Goal: Task Accomplishment & Management: Complete application form

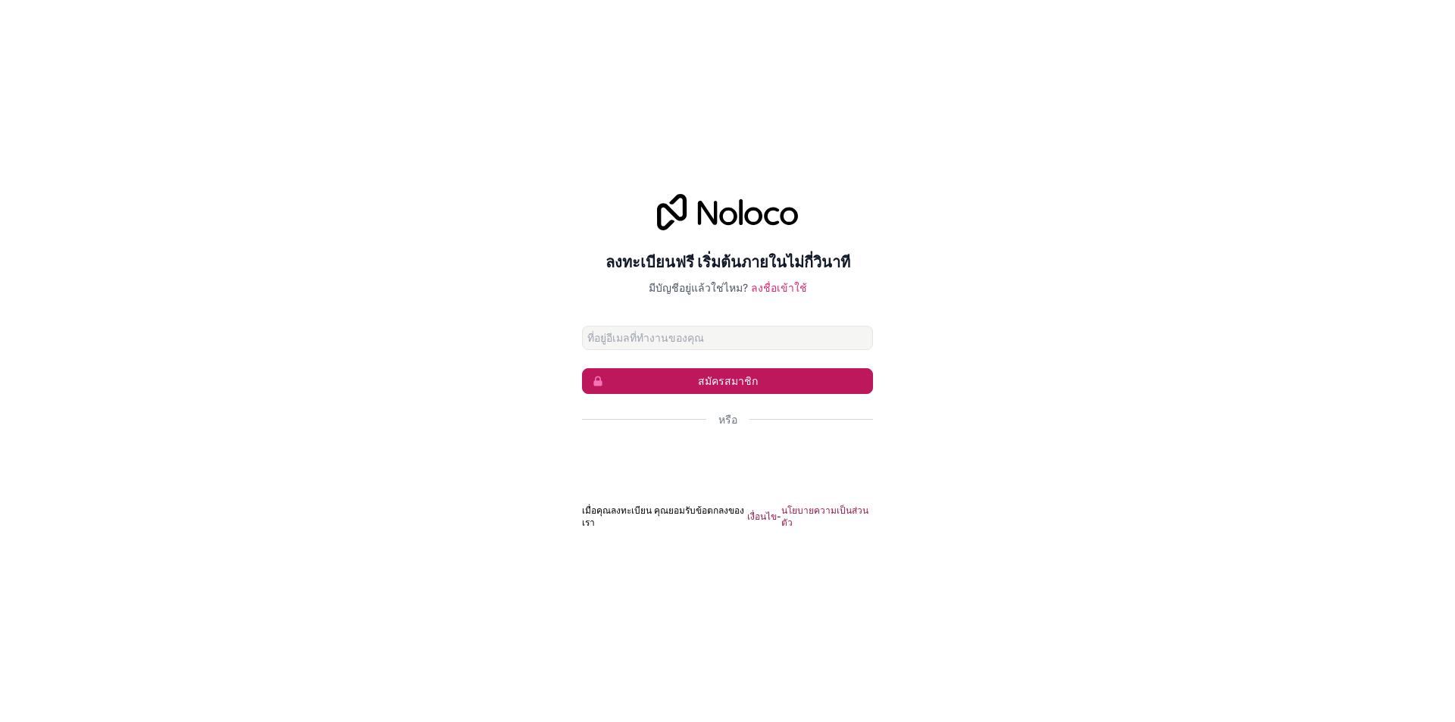
click at [733, 394] on button "สมัครสมาชิก" at bounding box center [727, 381] width 291 height 26
click at [813, 347] on input "ที่อยู่อีเมล" at bounding box center [727, 338] width 291 height 24
click at [730, 341] on input "ที่อยู่อีเมล" at bounding box center [727, 338] width 291 height 24
paste input "[EMAIL_ADDRESS][DOMAIN_NAME]"
type input "[EMAIL_ADDRESS][DOMAIN_NAME]"
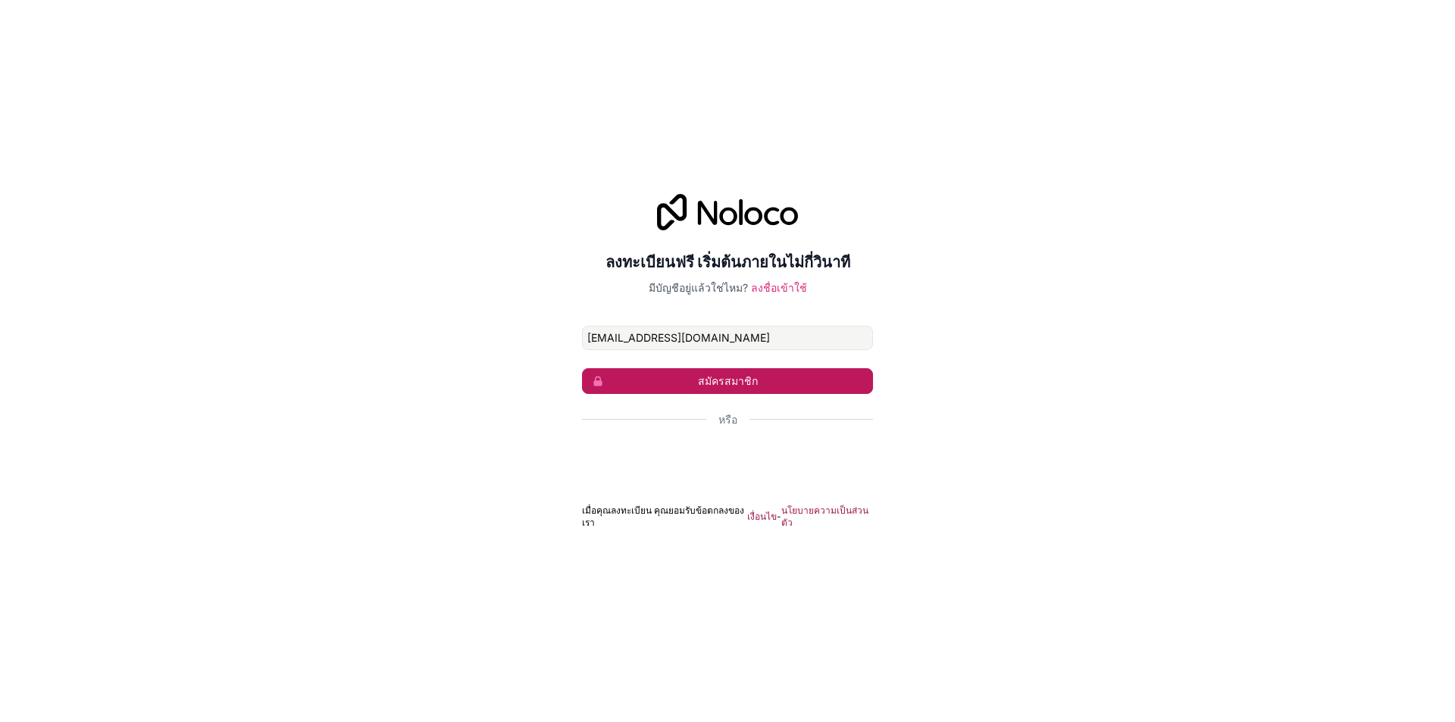
click at [768, 385] on button "สมัครสมาชิก" at bounding box center [727, 381] width 291 height 26
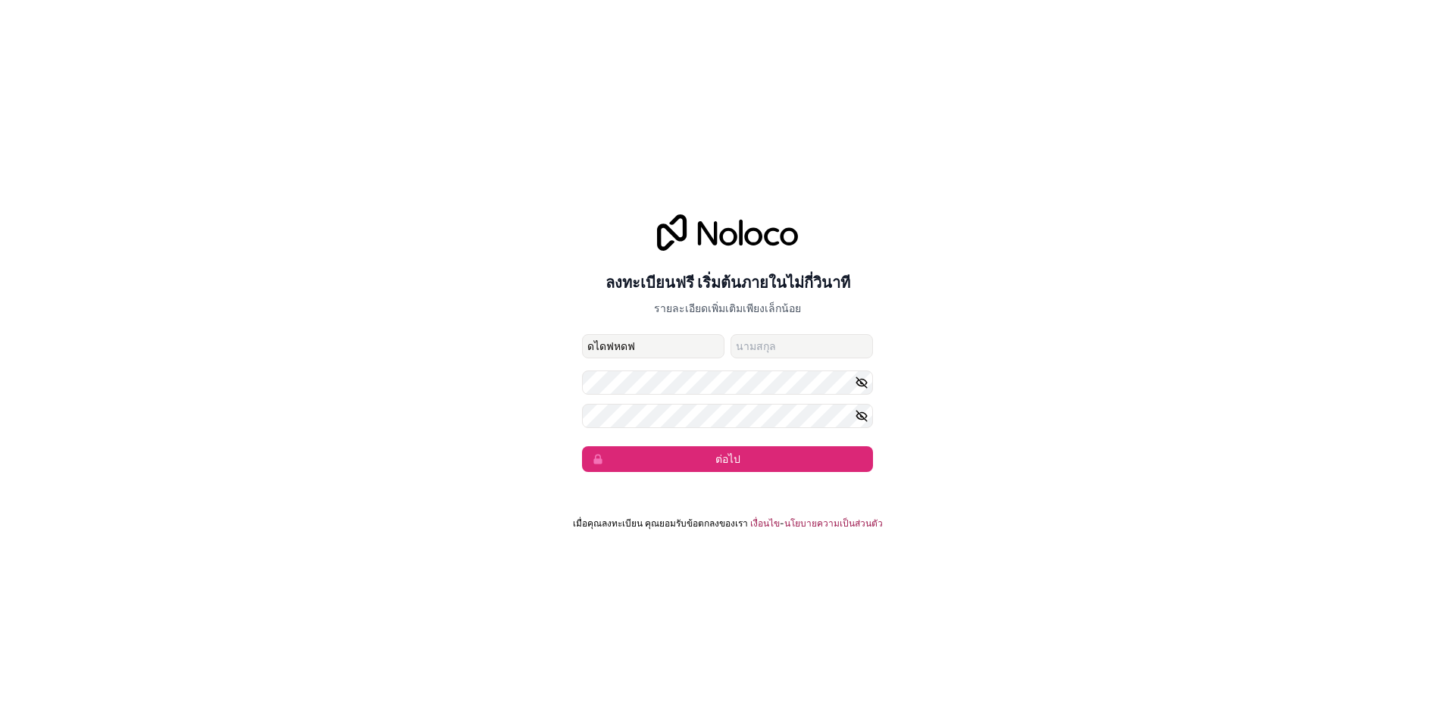
type input "ดไดฟหดฟ"
click at [764, 344] on input "นามสกุล" at bounding box center [801, 346] width 142 height 24
type input "ัีากะีาัหะั"
drag, startPoint x: 666, startPoint y: 347, endPoint x: 552, endPoint y: 347, distance: 113.7
click at [552, 347] on div "ลงทะเบียนฟรี เริ่มต้นภายในไม่กี่วินาที รายละเอียดเพิ่มเติมเพียงเล็กน้อย kuxeng0…" at bounding box center [727, 343] width 1455 height 300
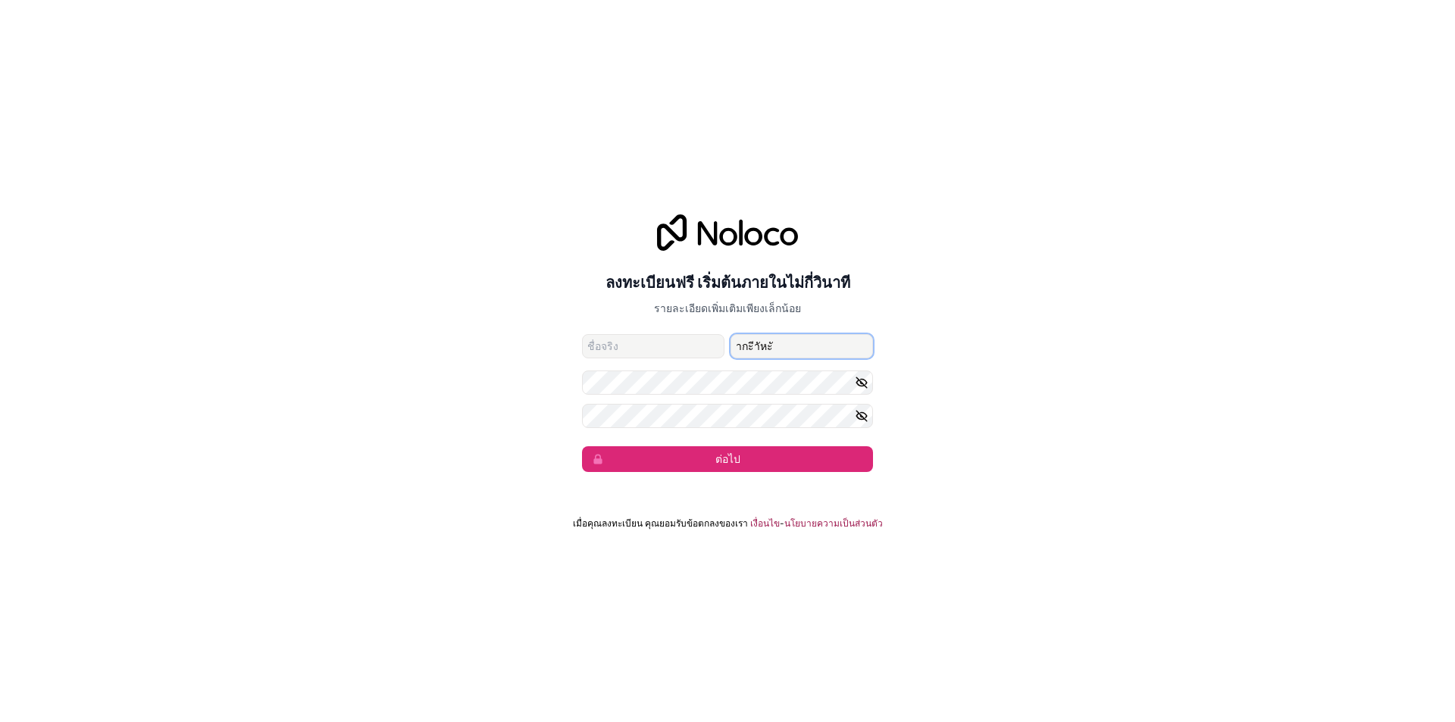
click at [793, 338] on input "ัีากะีาัหะั" at bounding box center [801, 346] width 142 height 24
click at [792, 338] on input "ัีากะีาัหะั" at bounding box center [801, 346] width 142 height 24
click at [791, 337] on input "ัีากะีาัหะั" at bounding box center [801, 346] width 142 height 24
click at [634, 352] on input "ชื่อที่ตั้งให้" at bounding box center [653, 346] width 142 height 24
paste input "[EMAIL_ADDRESS][DOMAIN_NAME]"
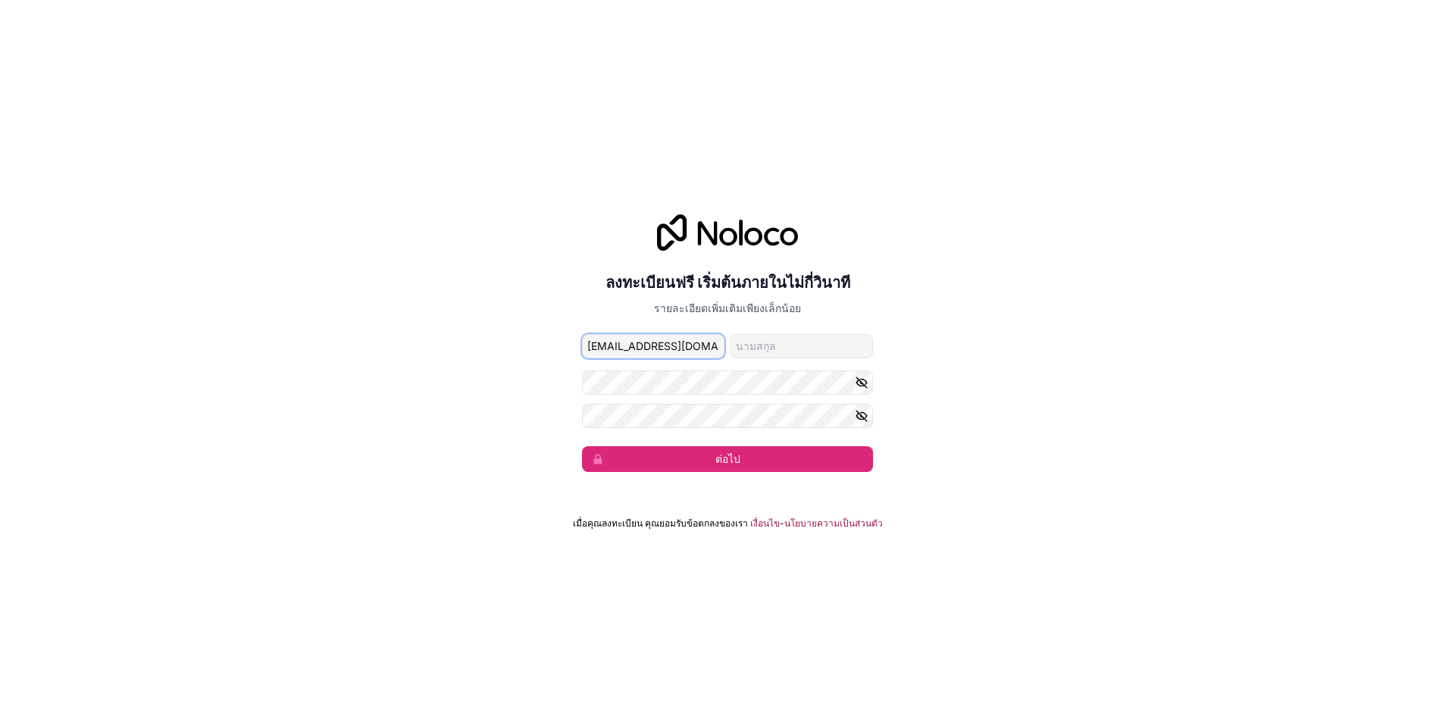
drag, startPoint x: 643, startPoint y: 347, endPoint x: 733, endPoint y: 347, distance: 89.4
click at [733, 347] on div "[EMAIL_ADDRESS][DOMAIN_NAME]" at bounding box center [727, 346] width 291 height 24
type input "kuxeng003"
click at [758, 349] on input "นามสกุล" at bounding box center [801, 346] width 142 height 24
paste input "[EMAIL_ADDRESS][DOMAIN_NAME]"
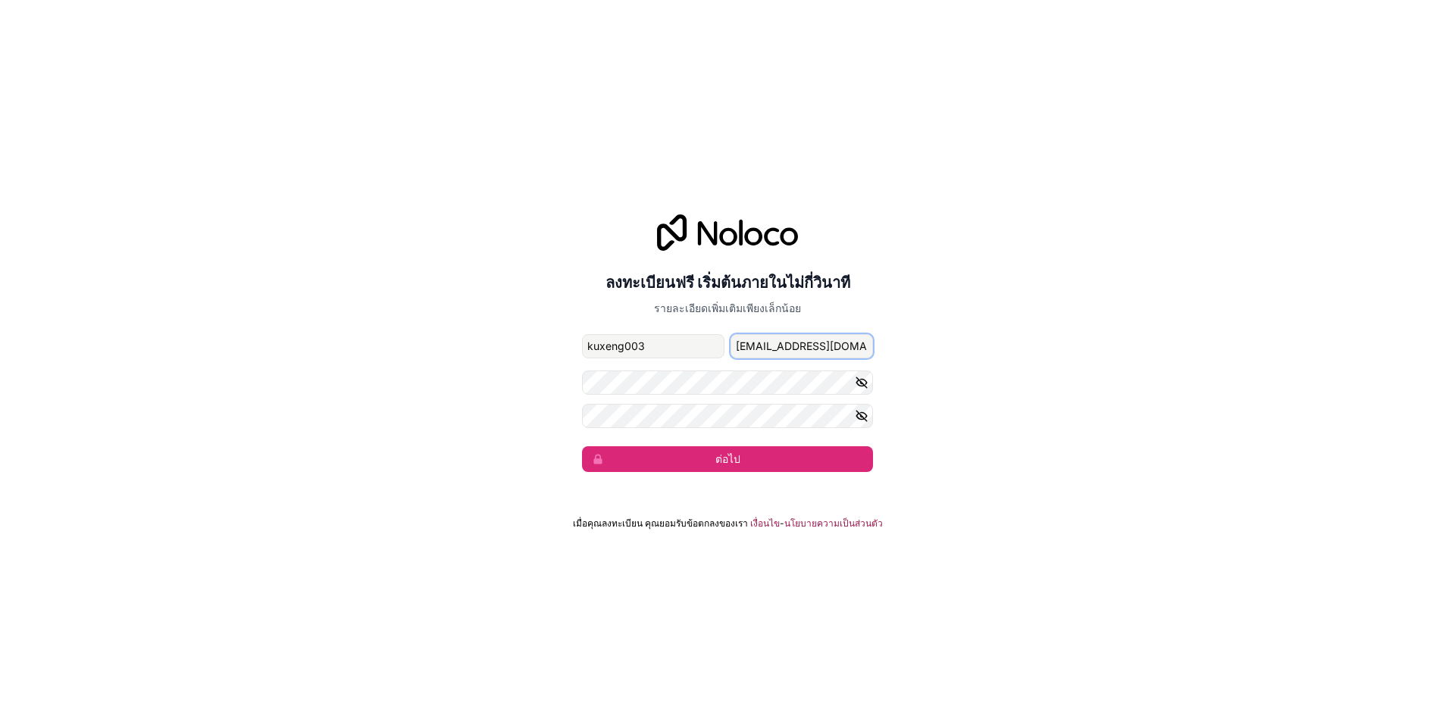
drag, startPoint x: 790, startPoint y: 346, endPoint x: 865, endPoint y: 344, distance: 74.3
click at [865, 344] on input "[EMAIL_ADDRESS][DOMAIN_NAME]" at bounding box center [801, 346] width 142 height 24
type input "kuxeng003"
click at [759, 342] on input "kuxeng003" at bounding box center [801, 346] width 142 height 24
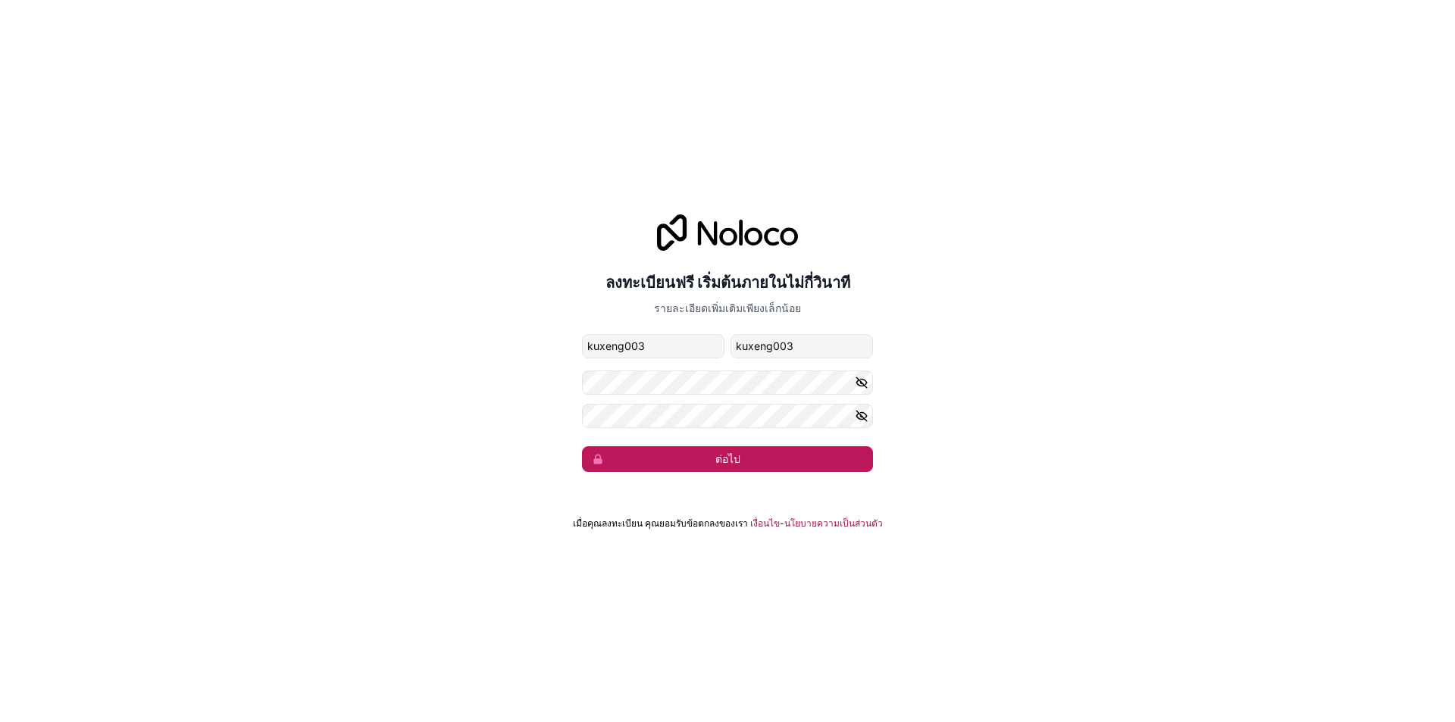
click at [723, 461] on font "ต่อไป" at bounding box center [727, 458] width 25 height 13
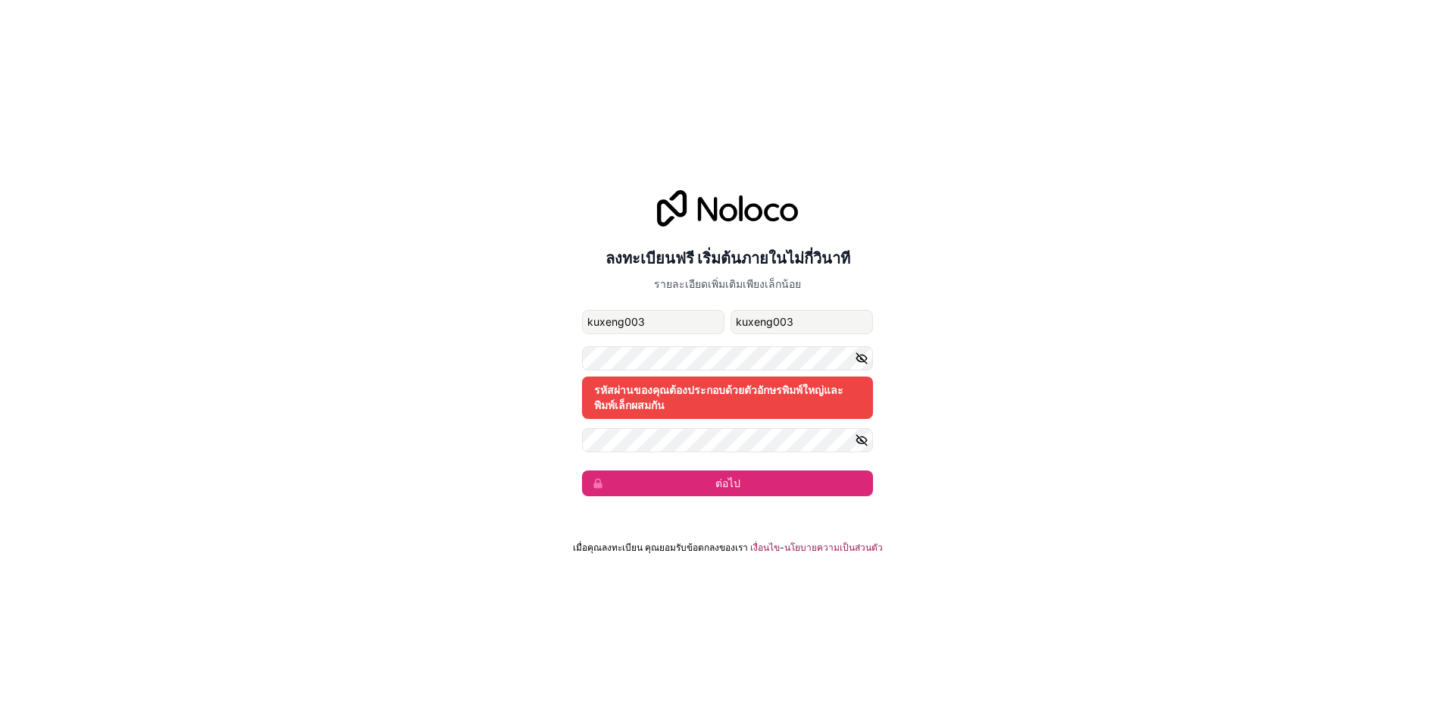
click at [859, 442] on icon "button" at bounding box center [862, 440] width 14 height 14
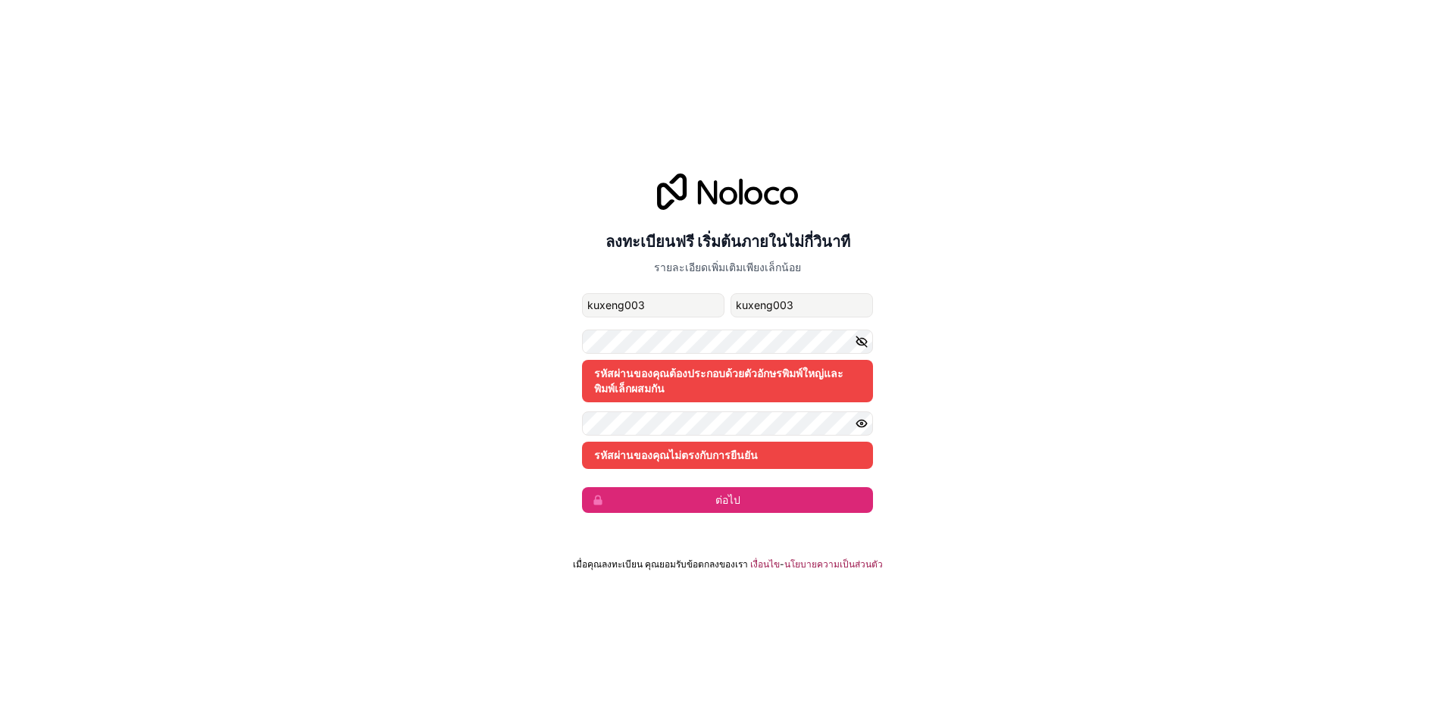
click at [529, 403] on div "ลงทะเบียนฟรี เริ่มต้นภายในไม่กี่วินาที รายละเอียดเพิ่มเติมเพียงเล็กน้อย kuxeng0…" at bounding box center [727, 343] width 1455 height 382
click at [614, 377] on font "รหัสผ่านของคุณต้องประกอบด้วยตัวอักษรพิมพ์ใหญ่และพิมพ์เล็กผสมกัน" at bounding box center [718, 381] width 249 height 28
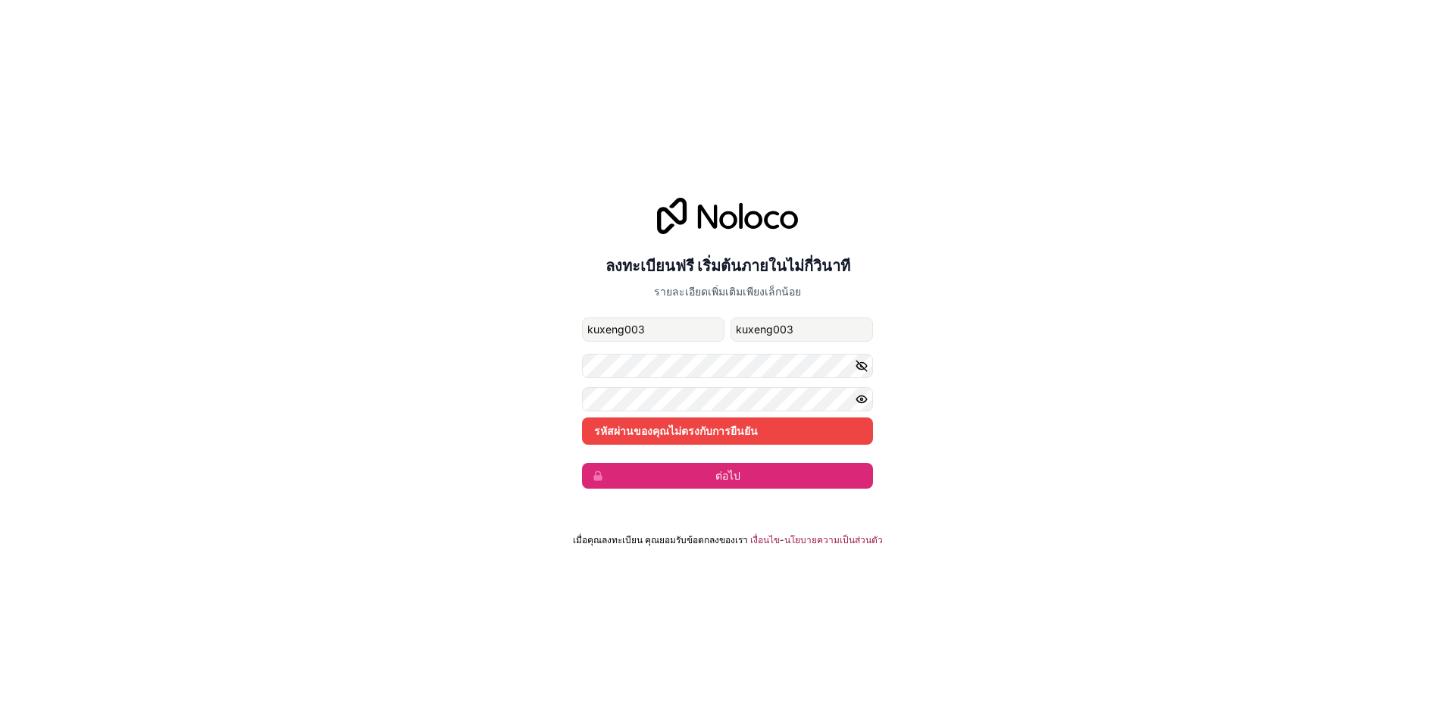
click at [859, 367] on icon "button" at bounding box center [862, 366] width 14 height 14
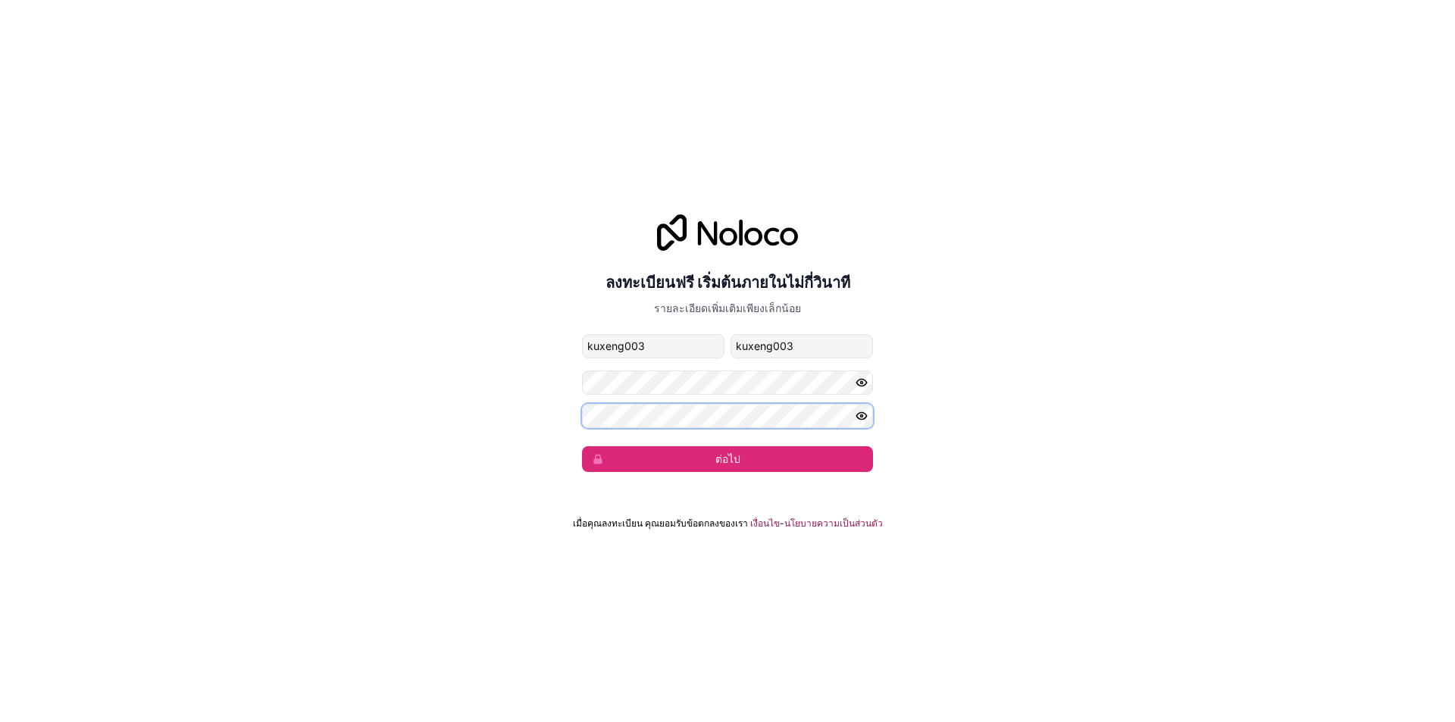
click at [568, 408] on div "ลงทะเบียนฟรี เริ่มต้นภายในไม่กี่วินาที รายละเอียดเพิ่มเติมเพียงเล็กน้อย kuxeng0…" at bounding box center [727, 343] width 1455 height 300
click at [735, 459] on font "ต่อไป" at bounding box center [727, 458] width 25 height 13
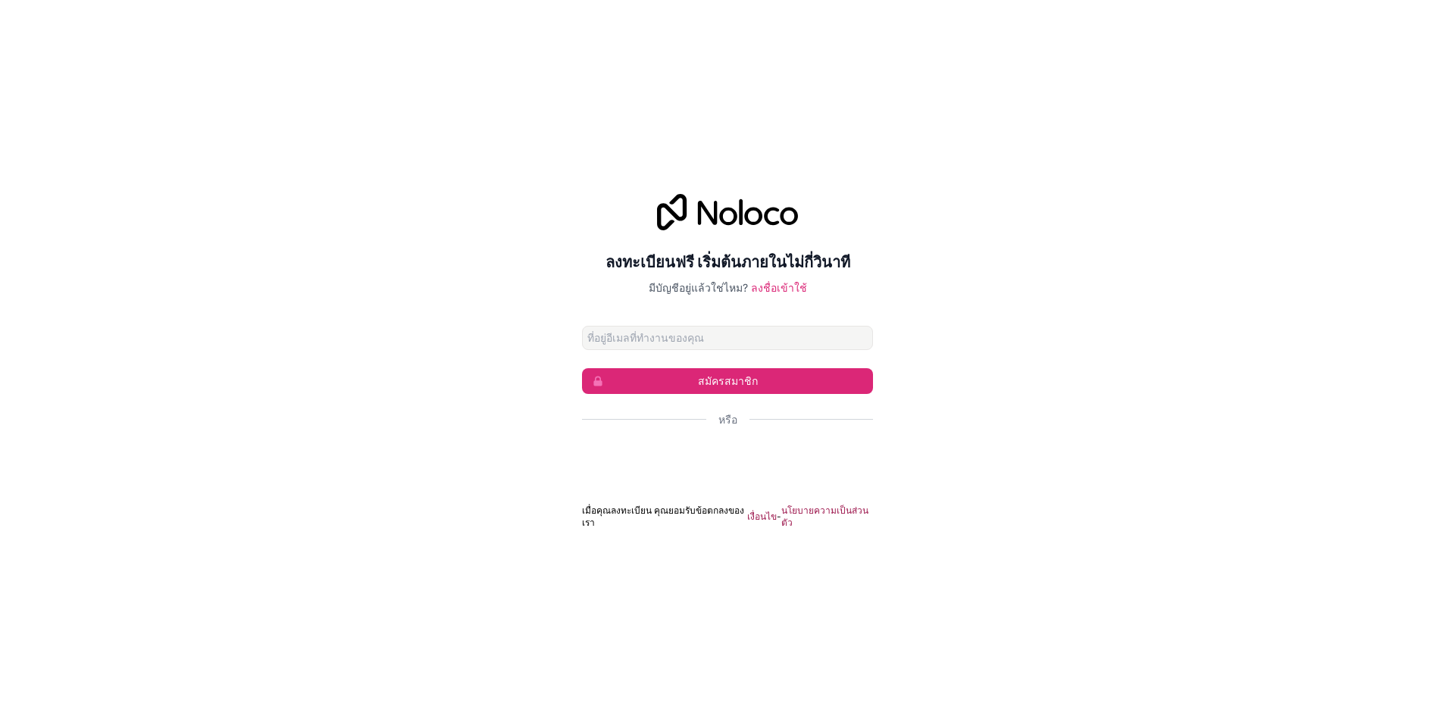
click at [785, 296] on p "มีบัญชีอยู่แล้วใช่ไหม? ลงชื่อเข้าใช้" at bounding box center [727, 287] width 291 height 15
click at [785, 293] on font "ลงชื่อเข้าใช้" at bounding box center [779, 287] width 56 height 13
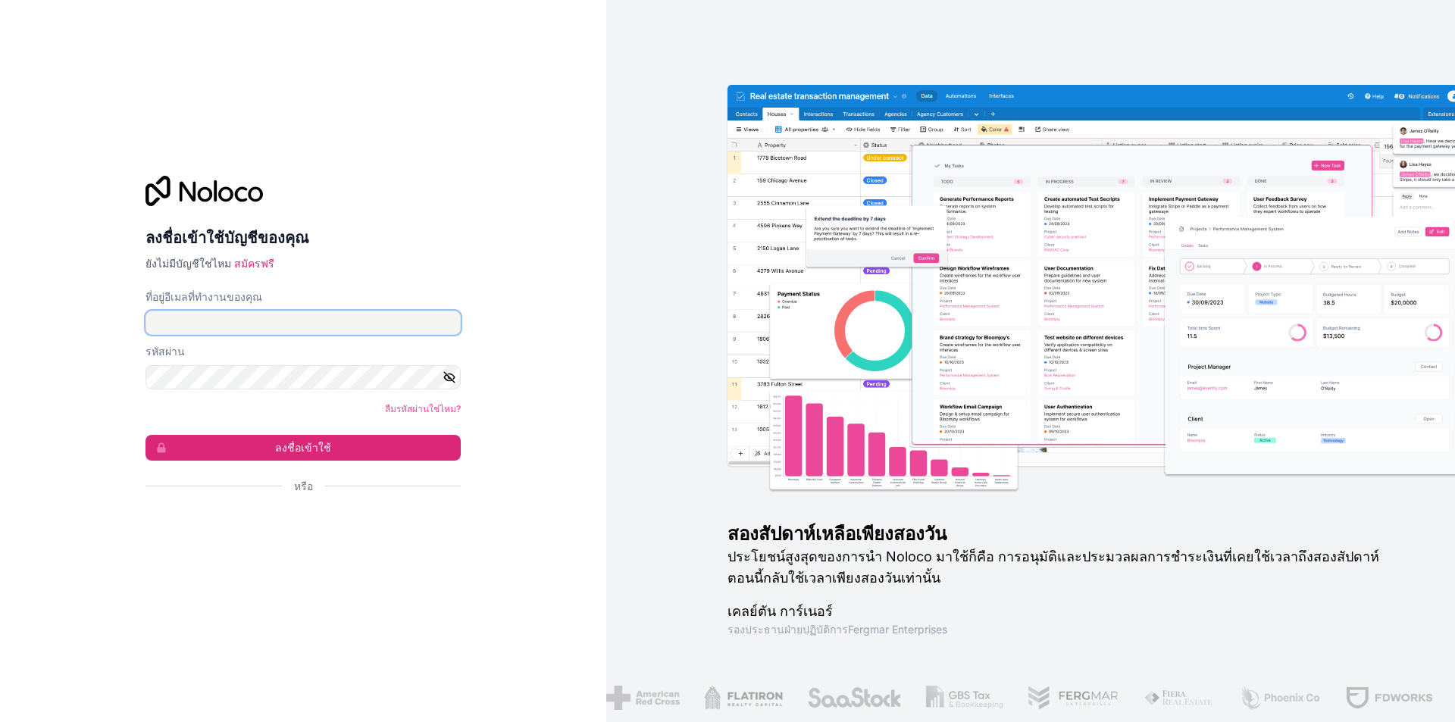
click at [339, 331] on input "ที่อยู่อีเมลที่ทำงานของคุณ" at bounding box center [302, 323] width 315 height 24
click at [451, 378] on icon "button" at bounding box center [449, 377] width 11 height 11
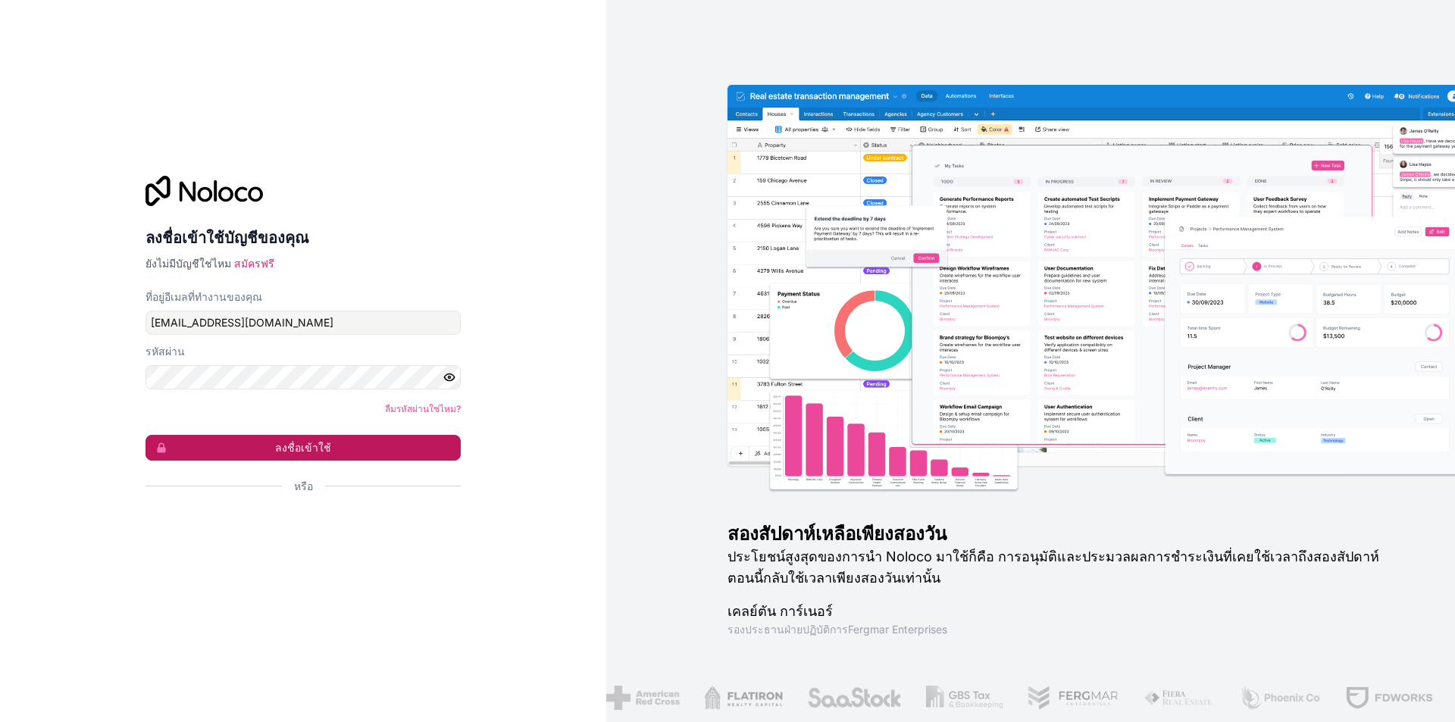
click at [299, 441] on font "ลงชื่อเข้าใช้" at bounding box center [303, 447] width 56 height 13
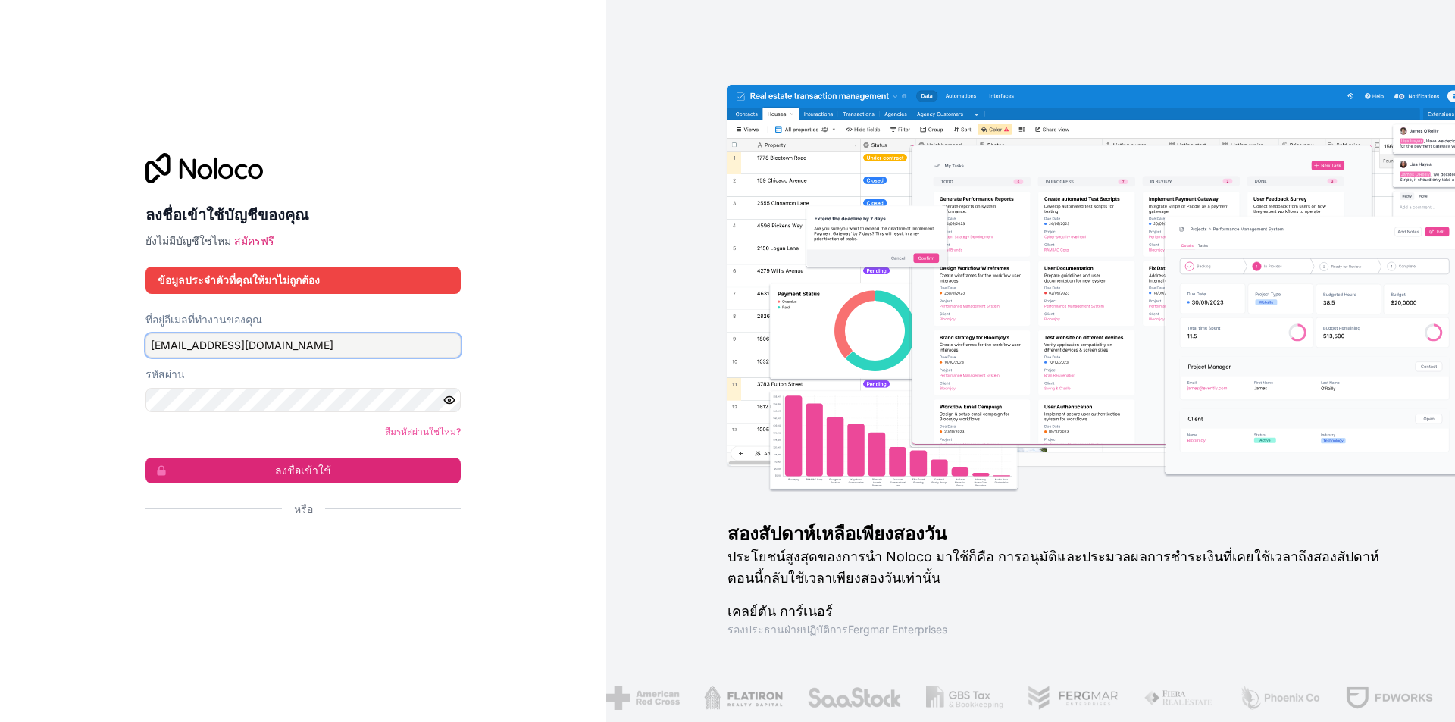
drag, startPoint x: 208, startPoint y: 342, endPoint x: 280, endPoint y: 349, distance: 71.5
click at [280, 349] on input "[EMAIL_ADDRESS][DOMAIN_NAME]" at bounding box center [302, 345] width 315 height 24
click at [308, 471] on font "ลงชื่อเข้าใช้" at bounding box center [303, 470] width 56 height 13
click at [256, 312] on div "ที่อยู่อีเมลที่ทำงานของคุณ" at bounding box center [302, 319] width 315 height 15
click at [232, 354] on input "kuxeng003" at bounding box center [302, 345] width 315 height 24
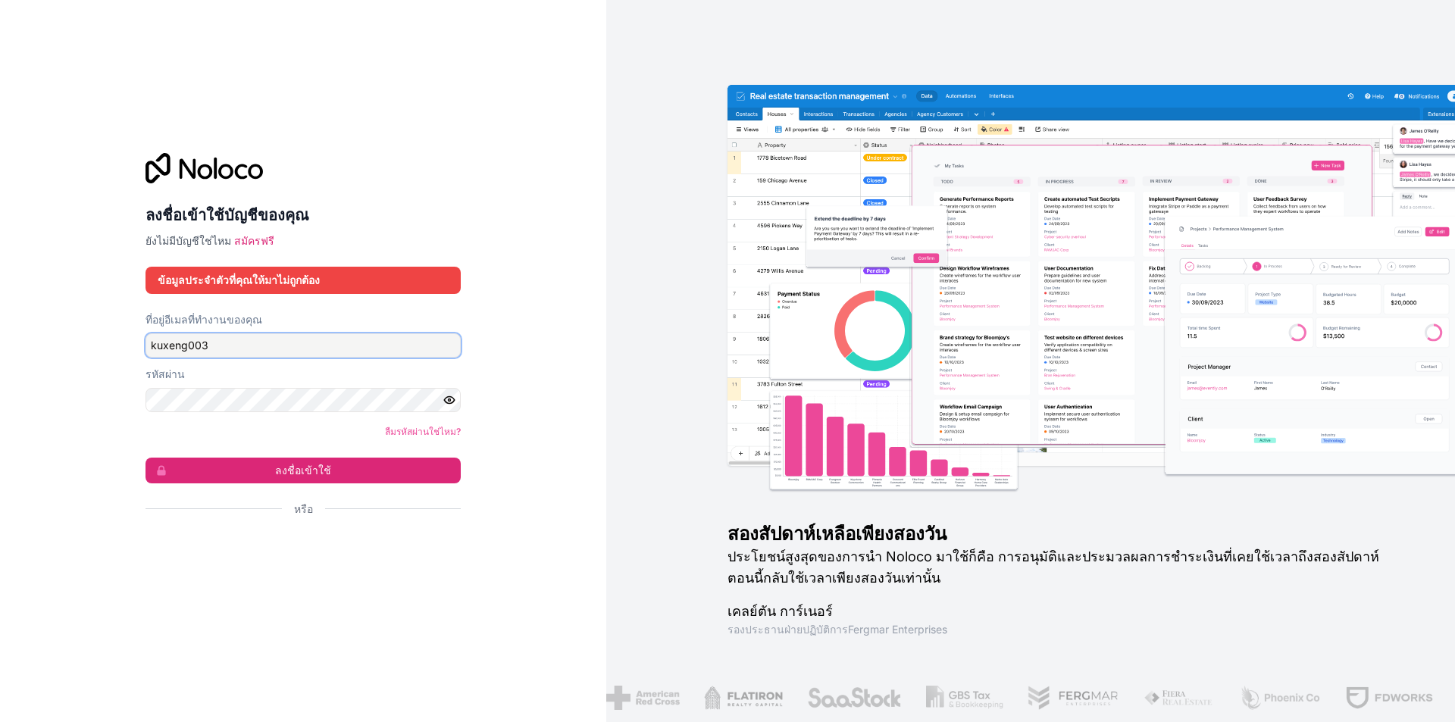
type input "[EMAIL_ADDRESS][DOMAIN_NAME]"
click at [290, 472] on font "ลงชื่อเข้าใช้" at bounding box center [303, 470] width 56 height 13
click at [237, 245] on font "สมัครฟรี" at bounding box center [254, 240] width 40 height 13
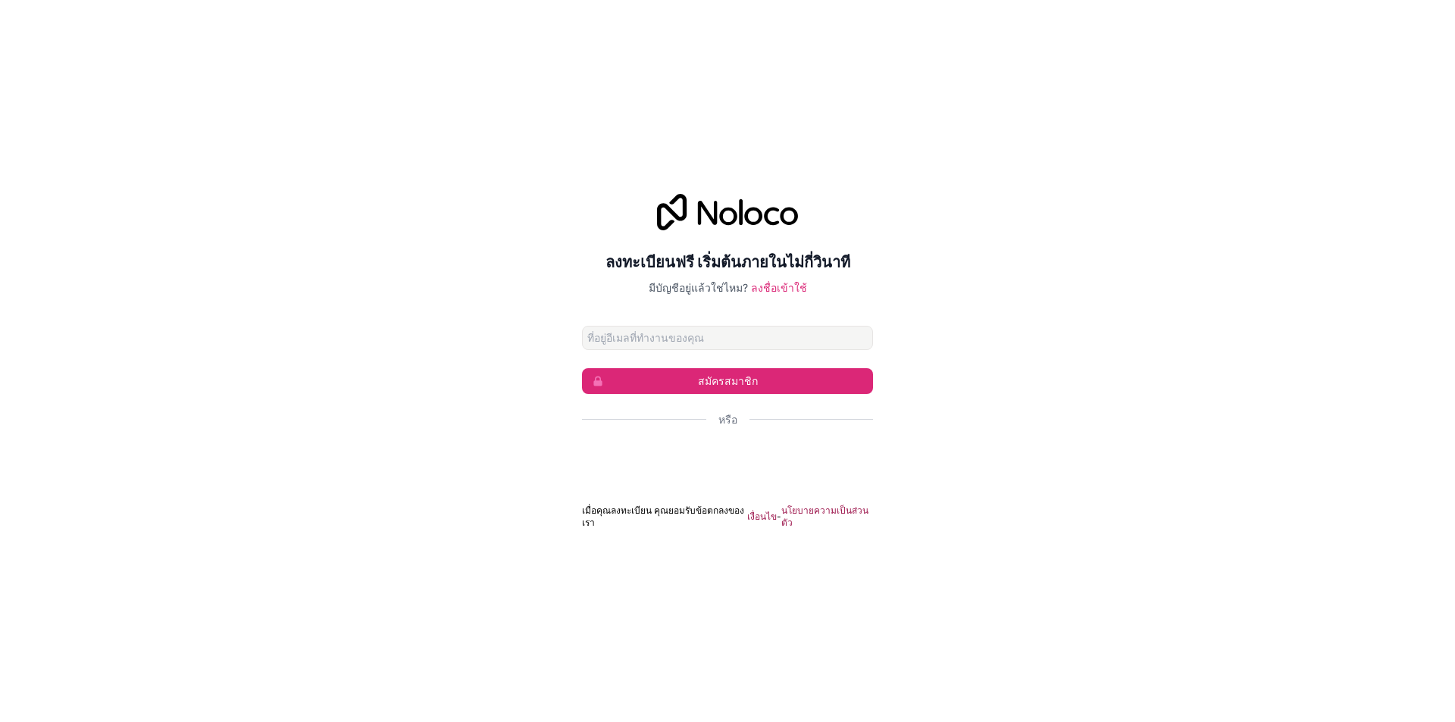
click at [683, 347] on input "ที่อยู่อีเมล" at bounding box center [727, 338] width 291 height 24
type input "[EMAIL_ADDRESS][DOMAIN_NAME]"
click at [692, 390] on button "สมัครสมาชิก" at bounding box center [727, 381] width 291 height 26
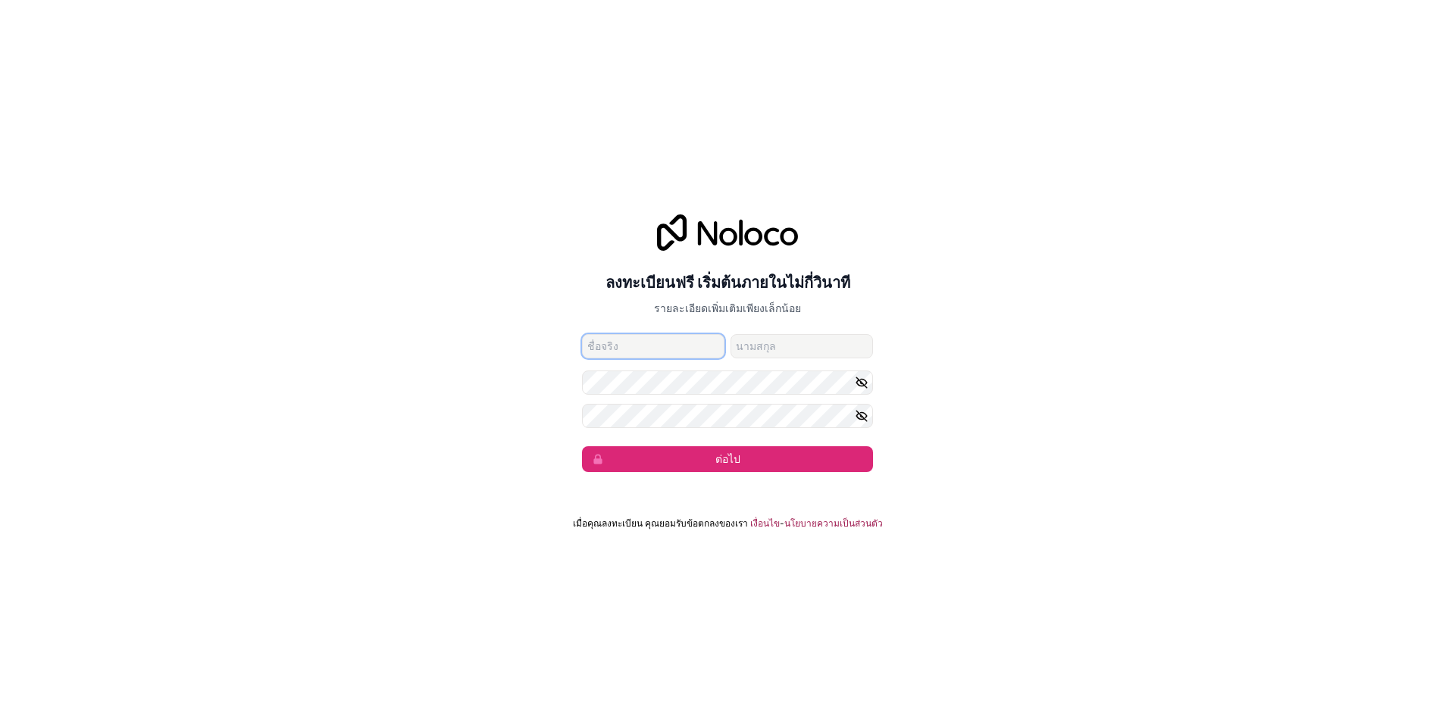
click at [634, 358] on input "ชื่อที่ตั้งให้" at bounding box center [653, 346] width 142 height 24
paste input "ฉั[PERSON_NAME]"
click at [649, 351] on input "ฉั[PERSON_NAME]" at bounding box center [653, 346] width 142 height 24
click at [649, 350] on input "ฉั[PERSON_NAME]" at bounding box center [653, 346] width 142 height 24
click at [680, 348] on input "ฉั[PERSON_NAME]" at bounding box center [653, 346] width 142 height 24
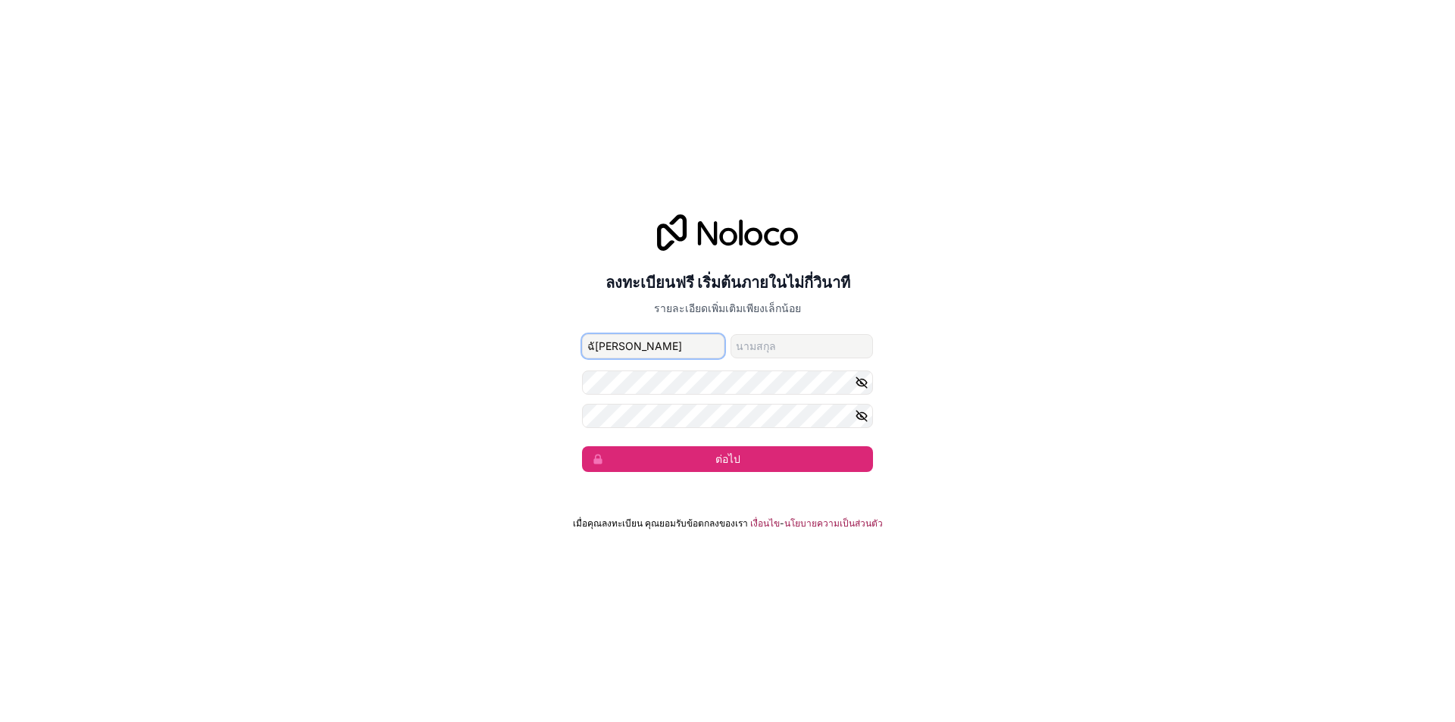
drag, startPoint x: 694, startPoint y: 348, endPoint x: 633, endPoint y: 348, distance: 61.4
click at [633, 348] on input "ฉั[PERSON_NAME]" at bounding box center [653, 346] width 142 height 24
type input "ฉัตริยาฐิดา"
click at [756, 343] on input "นามสกุล" at bounding box center [801, 346] width 142 height 24
paste input "[PERSON_NAME]"
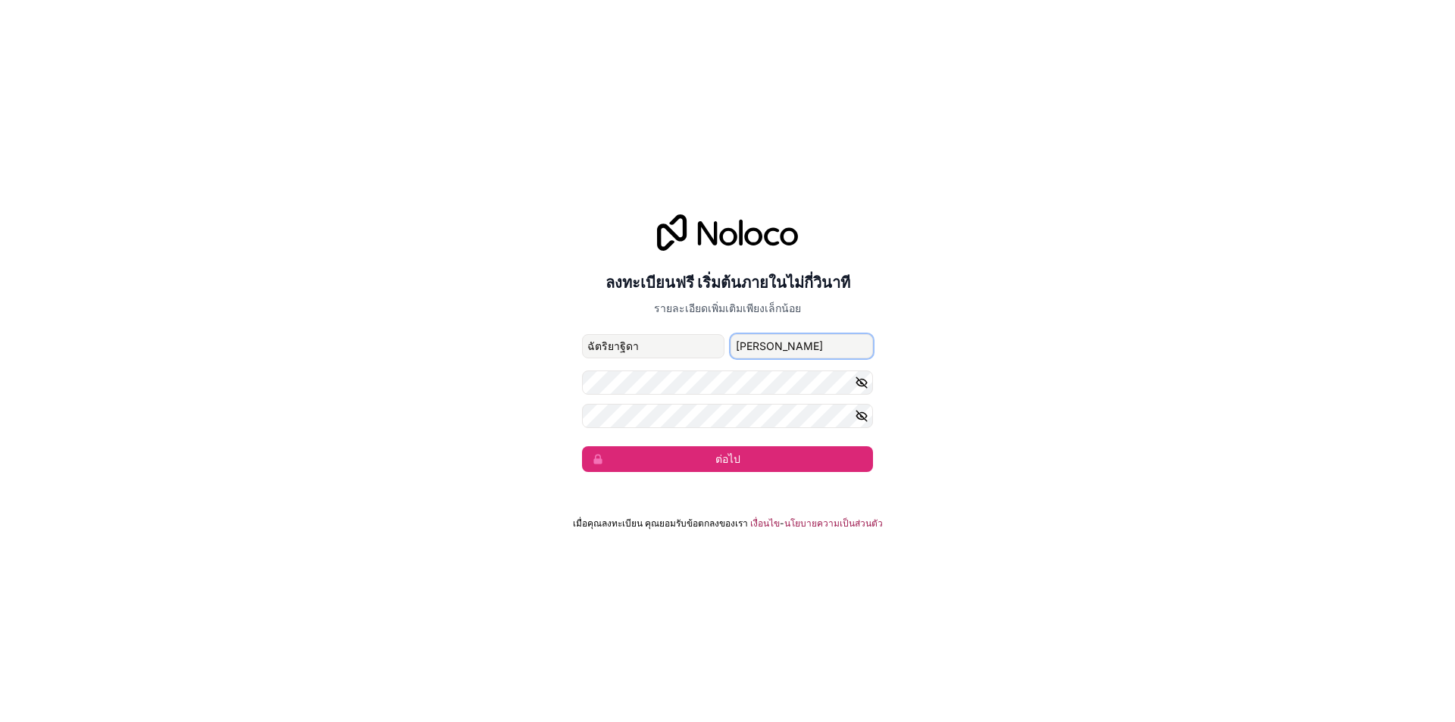
type input "[PERSON_NAME]"
click at [860, 417] on icon "button" at bounding box center [862, 416] width 14 height 14
click at [745, 452] on button "ต่อไป" at bounding box center [727, 459] width 291 height 26
